Goal: Navigation & Orientation: Understand site structure

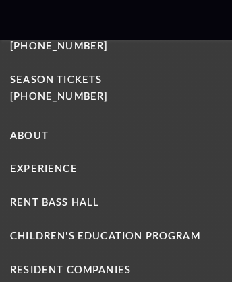
scroll to position [4392, 0]
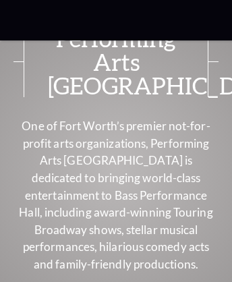
scroll to position [6505, 0]
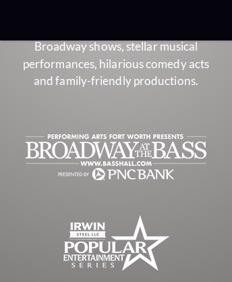
scroll to position [1029, 0]
